Goal: Complete application form

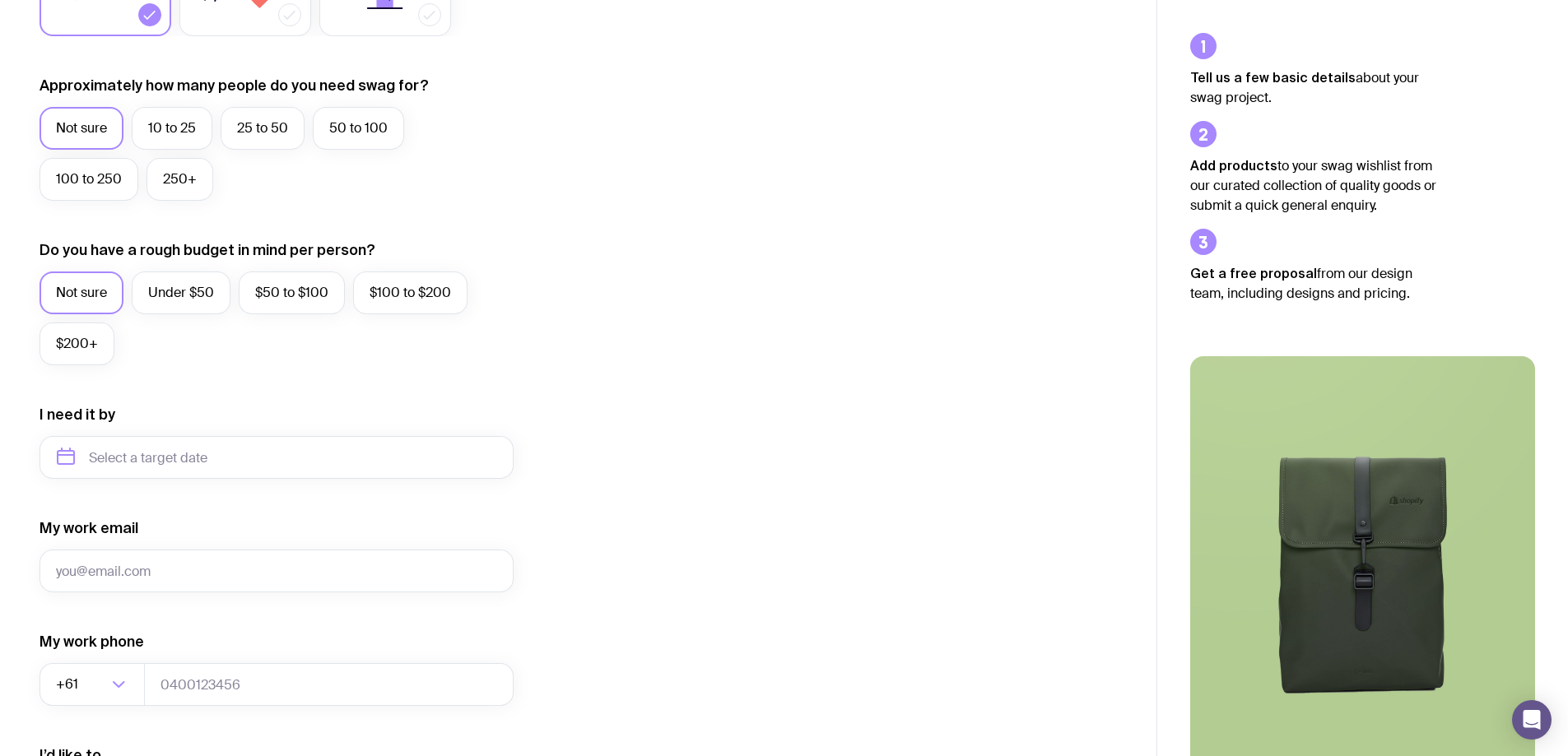
scroll to position [412, 0]
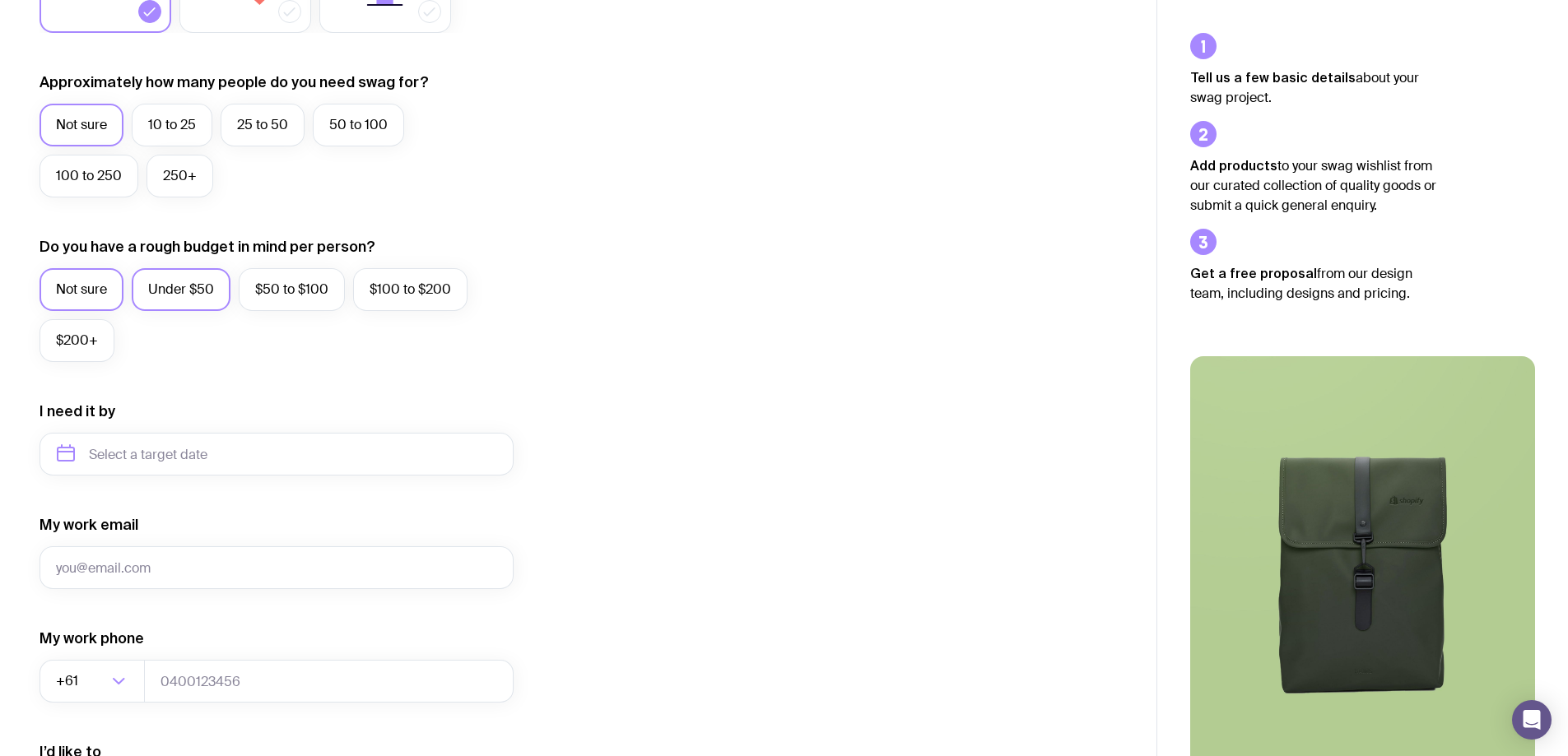
click at [205, 285] on label "Under $50" at bounding box center [180, 289] width 99 height 42
click at [0, 0] on input "Under $50" at bounding box center [0, 0] width 0 height 0
click at [244, 451] on input "text" at bounding box center [277, 454] width 474 height 42
click at [230, 654] on button "Dec" at bounding box center [212, 656] width 60 height 33
type input "[DATE]"
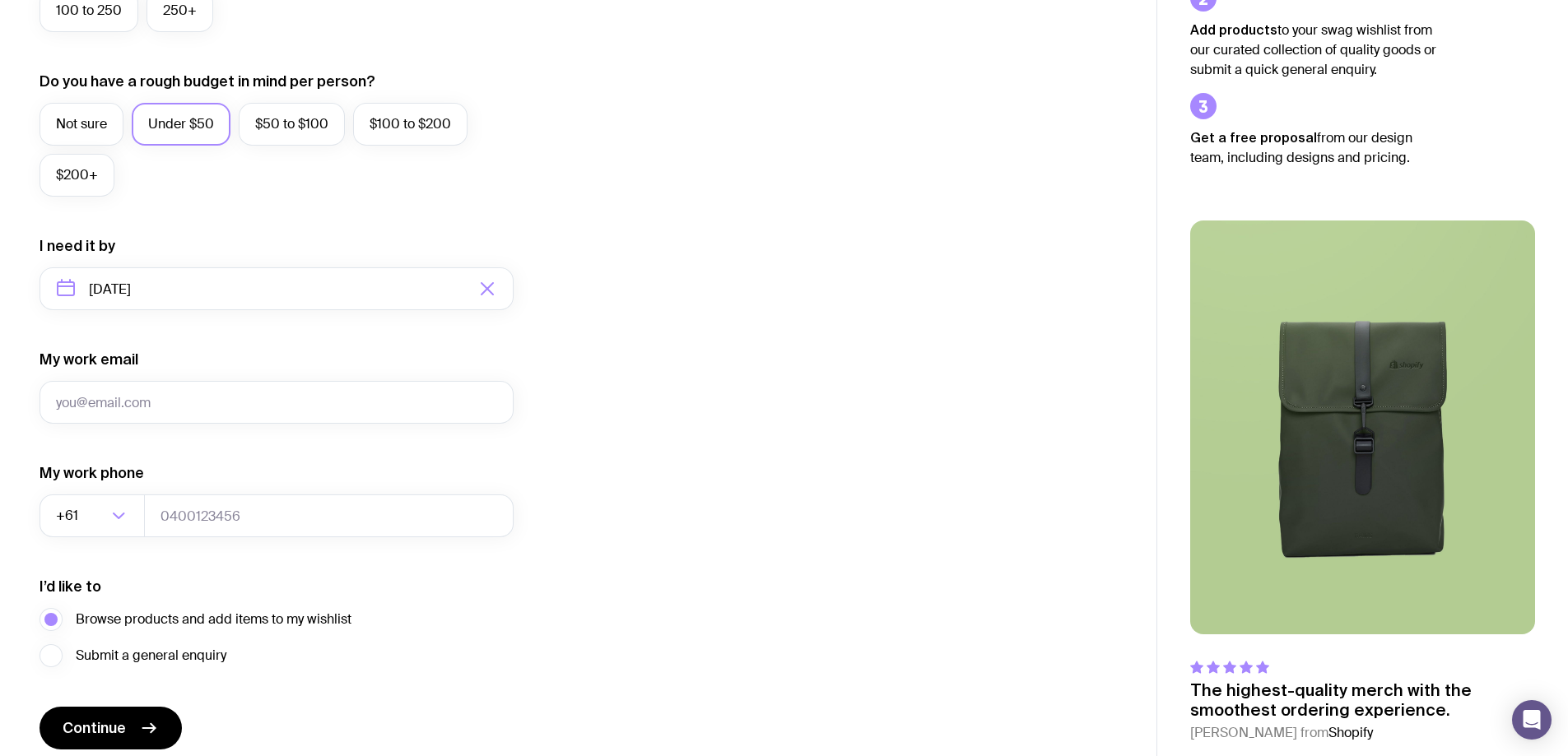
scroll to position [643, 0]
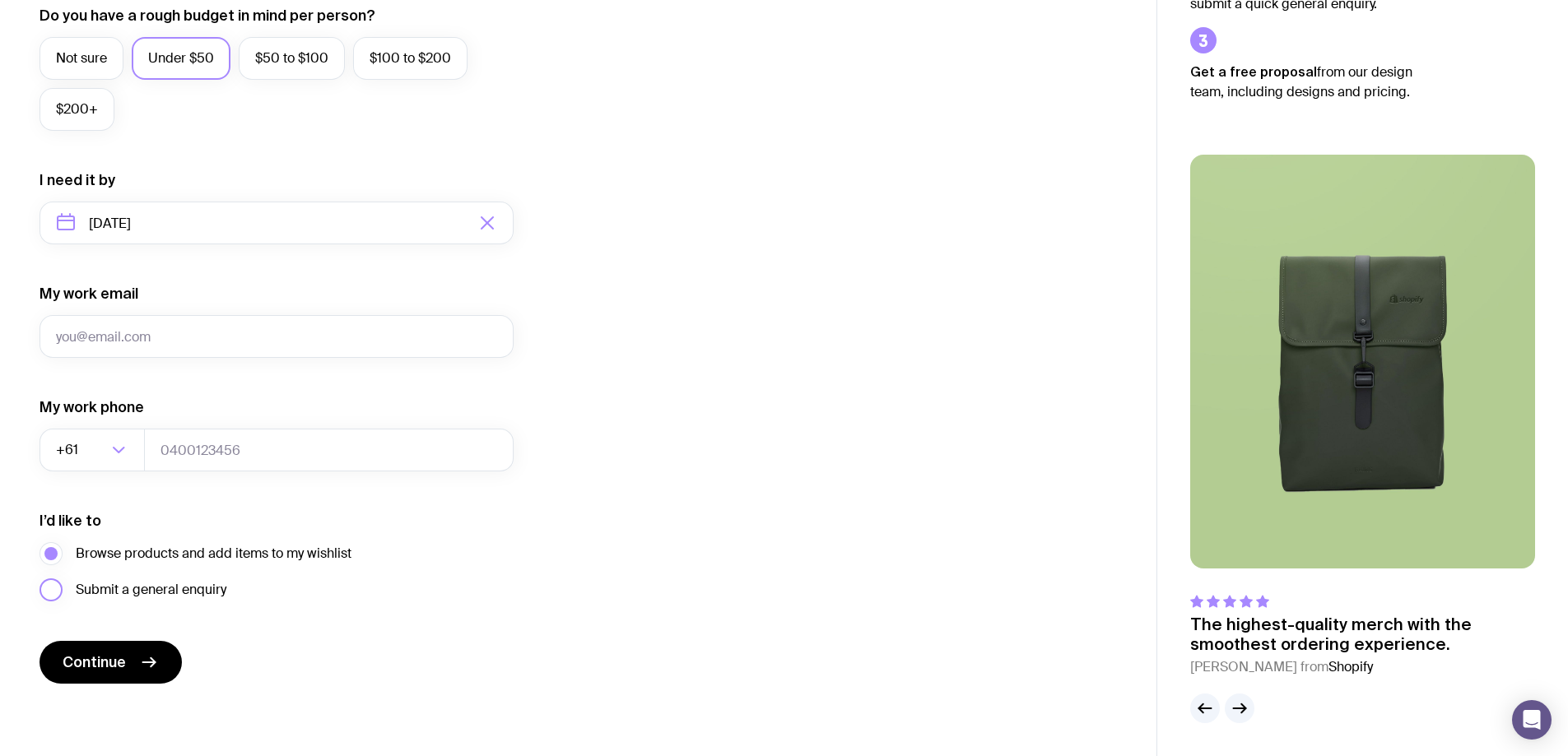
click at [56, 594] on label "Submit a general enquiry" at bounding box center [133, 590] width 187 height 23
click at [0, 0] on input "Submit a general enquiry" at bounding box center [0, 0] width 0 height 0
click at [107, 664] on span "Continue" at bounding box center [93, 662] width 63 height 20
click at [1246, 713] on icon "button" at bounding box center [1239, 708] width 20 height 20
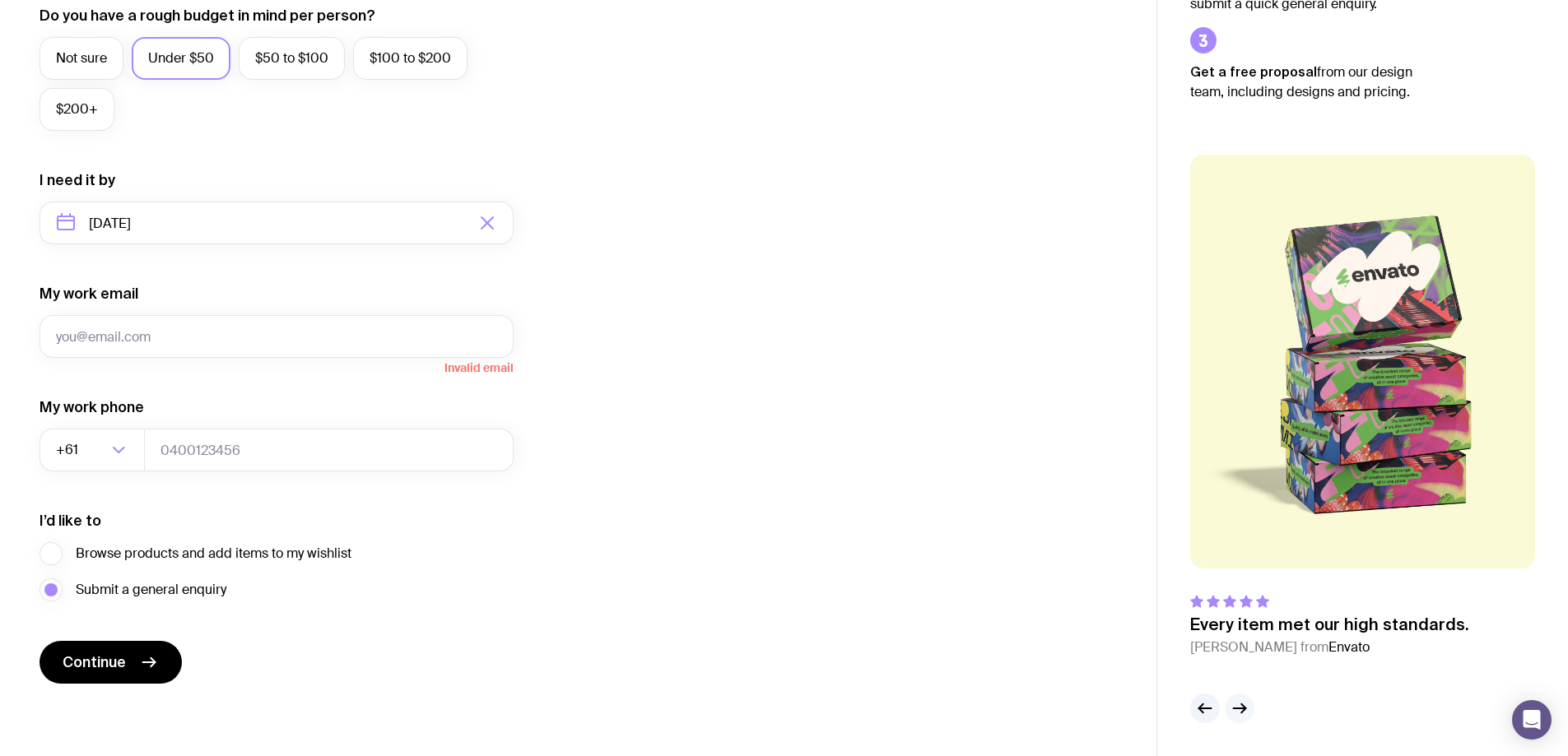
click at [1245, 713] on icon "button" at bounding box center [1239, 708] width 20 height 20
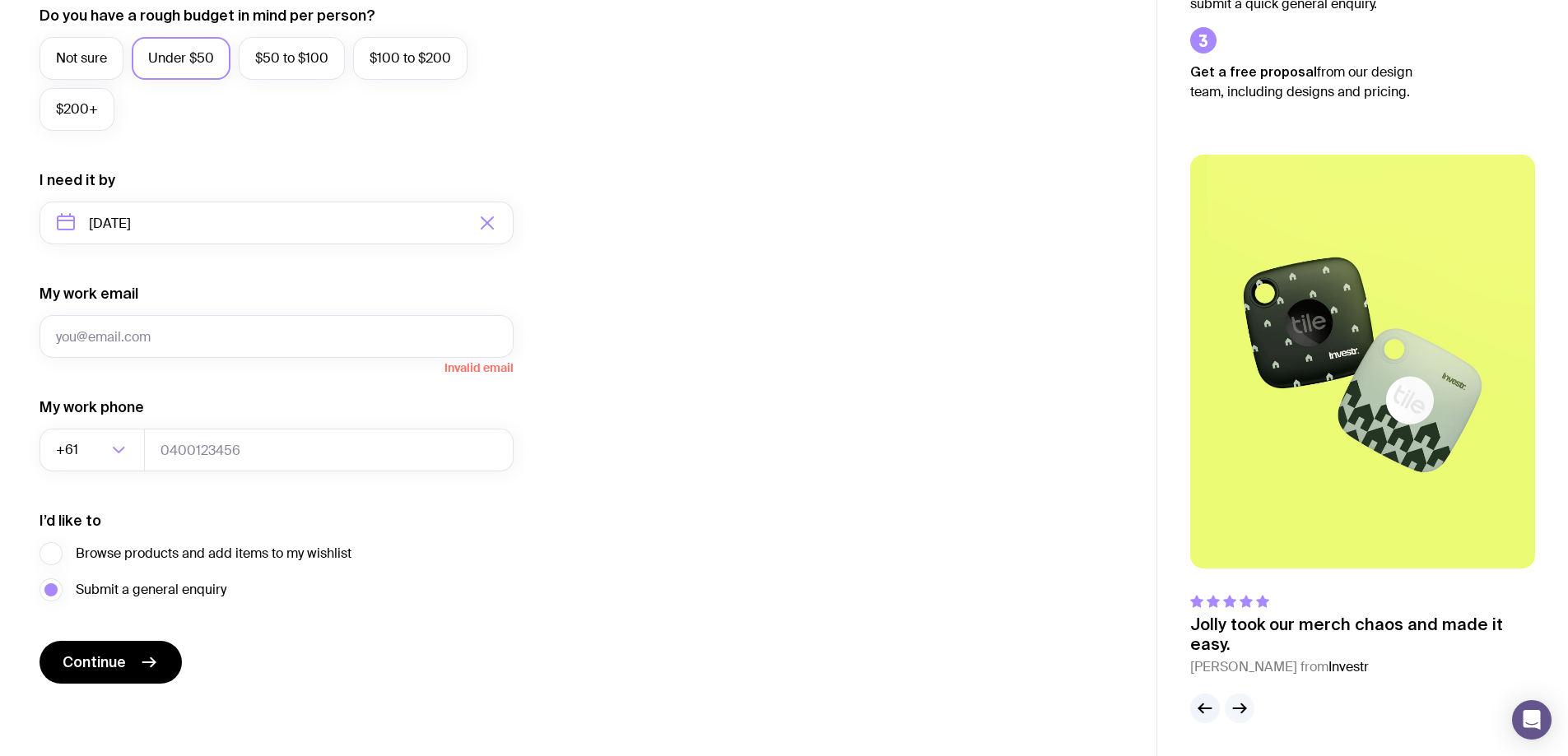
click at [1245, 713] on icon "button" at bounding box center [1239, 708] width 20 height 20
